Goal: Navigation & Orientation: Find specific page/section

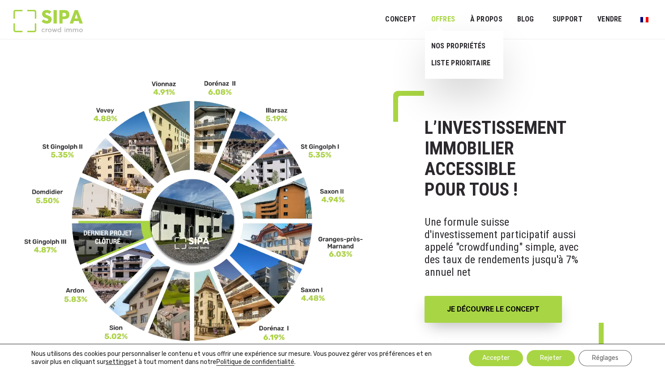
click at [445, 15] on link "OFFRES" at bounding box center [443, 19] width 36 height 20
click at [449, 46] on link "NOS PROPRIÉTÉS" at bounding box center [460, 46] width 71 height 17
